Goal: Task Accomplishment & Management: Complete application form

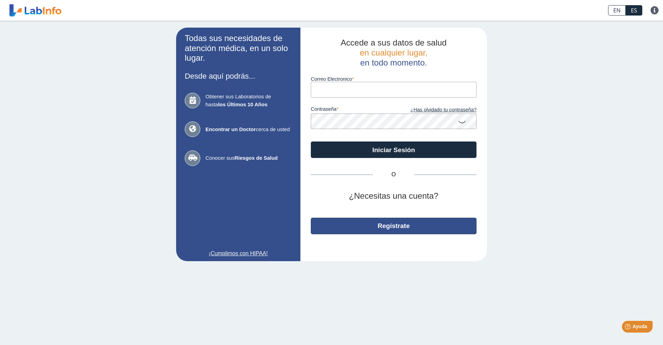
click at [402, 227] on button "Regístrate" at bounding box center [394, 226] width 166 height 17
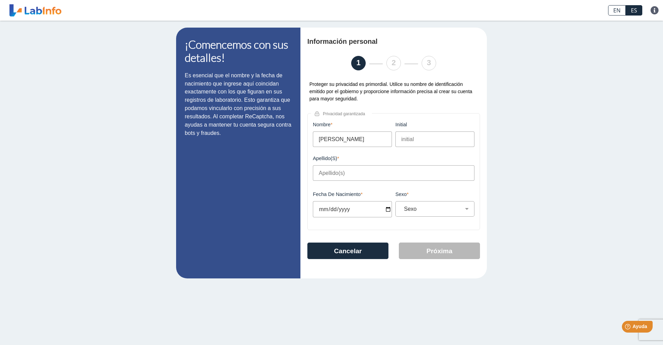
type input "[PERSON_NAME]"
type input "n"
type input "[PERSON_NAME]"
click at [322, 208] on input "Fecha de Nacimiento" at bounding box center [352, 209] width 79 height 16
type input "0006-08-13"
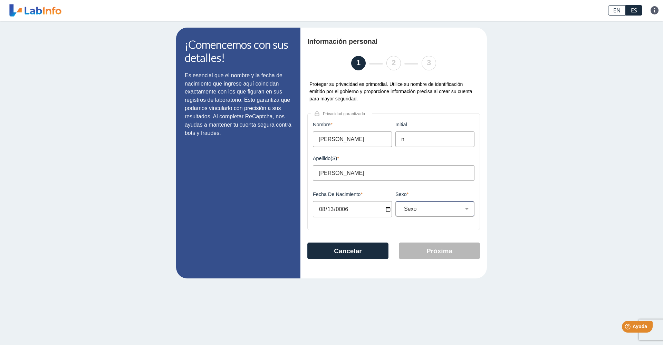
type input "[DATE]"
select select "M"
click at [438, 253] on button "Próxima" at bounding box center [439, 251] width 81 height 17
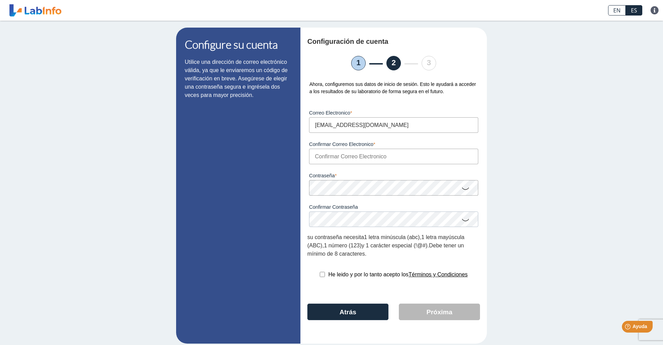
type input "[EMAIL_ADDRESS][DOMAIN_NAME]"
click at [328, 159] on input "[EMAIL_ADDRESS][DOMAIN_NAME]" at bounding box center [393, 157] width 169 height 16
type input "[EMAIL_ADDRESS][DOMAIN_NAME]"
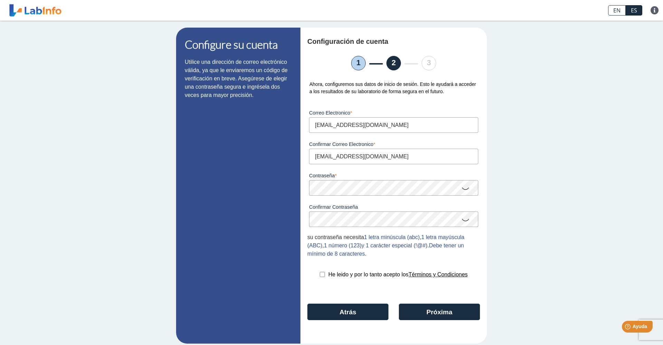
click at [322, 274] on input "checkbox" at bounding box center [322, 274] width 5 height 5
checkbox input "true"
click at [427, 309] on button "Próxima" at bounding box center [439, 312] width 81 height 17
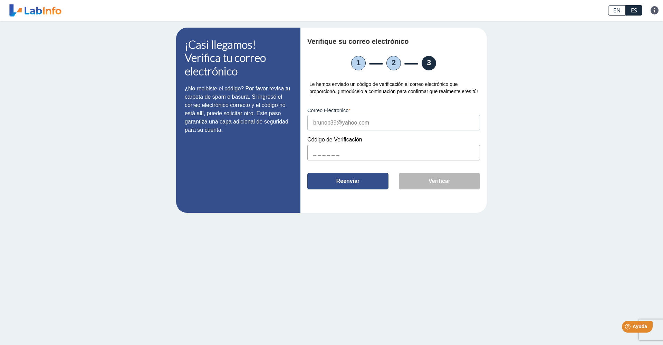
click at [363, 190] on button "Reenviar" at bounding box center [347, 181] width 81 height 17
click at [348, 161] on input "text" at bounding box center [393, 153] width 173 height 16
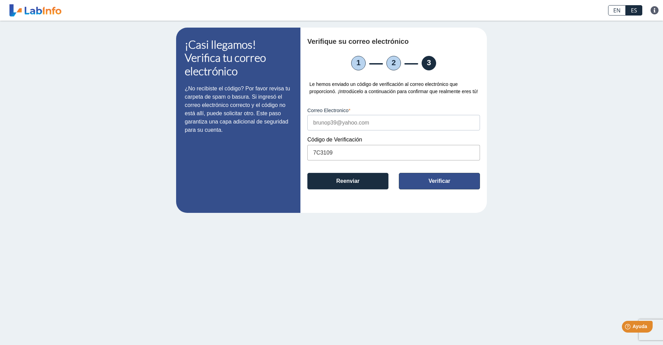
type input "7C3109"
click at [445, 190] on button "Verificar" at bounding box center [439, 181] width 81 height 17
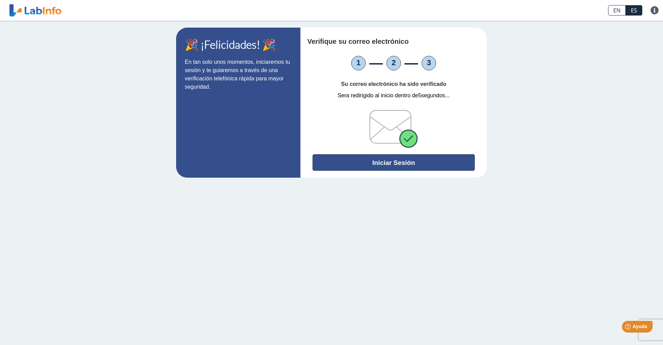
click at [386, 160] on button "Iniciar Sesión" at bounding box center [394, 162] width 162 height 17
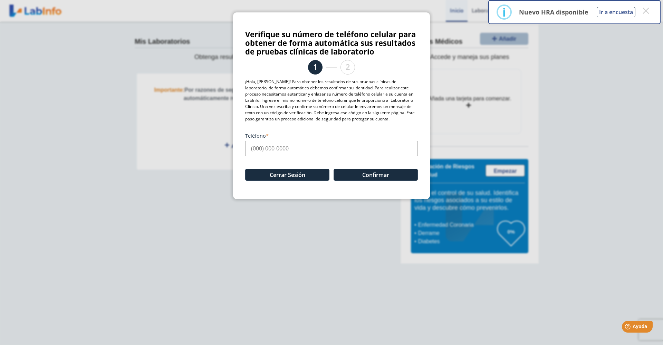
click at [286, 150] on input "Teléfono" at bounding box center [331, 149] width 173 height 16
type input "[PHONE_NUMBER]"
click at [375, 176] on button "Confirmar" at bounding box center [376, 175] width 84 height 12
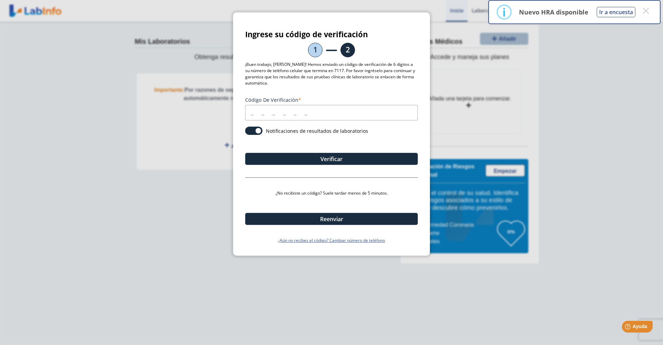
click at [281, 108] on input "Código de verificación" at bounding box center [331, 113] width 173 height 16
type input "029874"
click at [360, 157] on button "Verificar" at bounding box center [331, 159] width 173 height 12
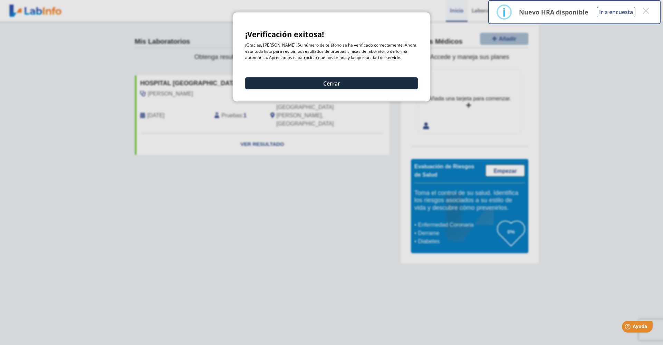
click at [339, 89] on div "¡Verificación exitosa! ¡Gracias, [PERSON_NAME]! Su número de teléfono se ha ver…" at bounding box center [331, 56] width 197 height 89
click at [331, 83] on button "Cerrar" at bounding box center [331, 83] width 173 height 12
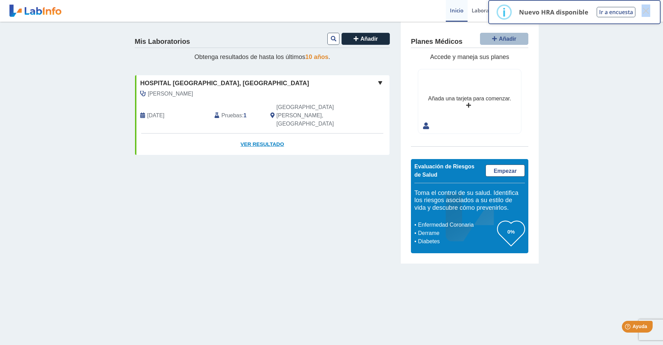
click at [259, 134] on link "Ver Resultado" at bounding box center [262, 145] width 255 height 22
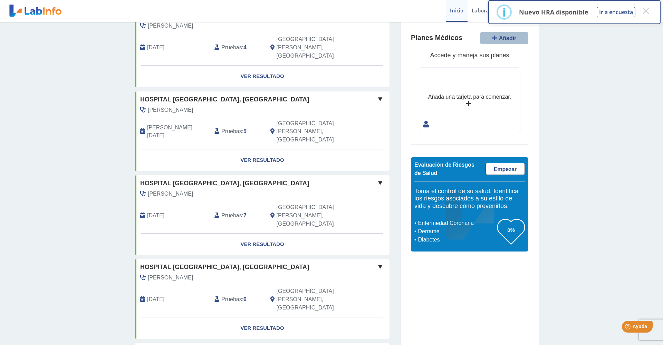
scroll to position [150, 0]
click at [646, 10] on button "×" at bounding box center [646, 10] width 12 height 12
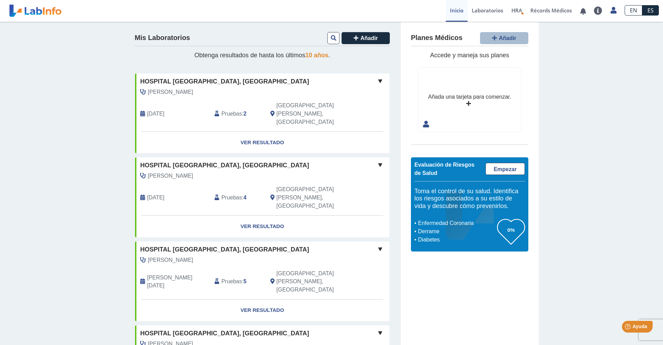
scroll to position [0, 0]
